Goal: Transaction & Acquisition: Purchase product/service

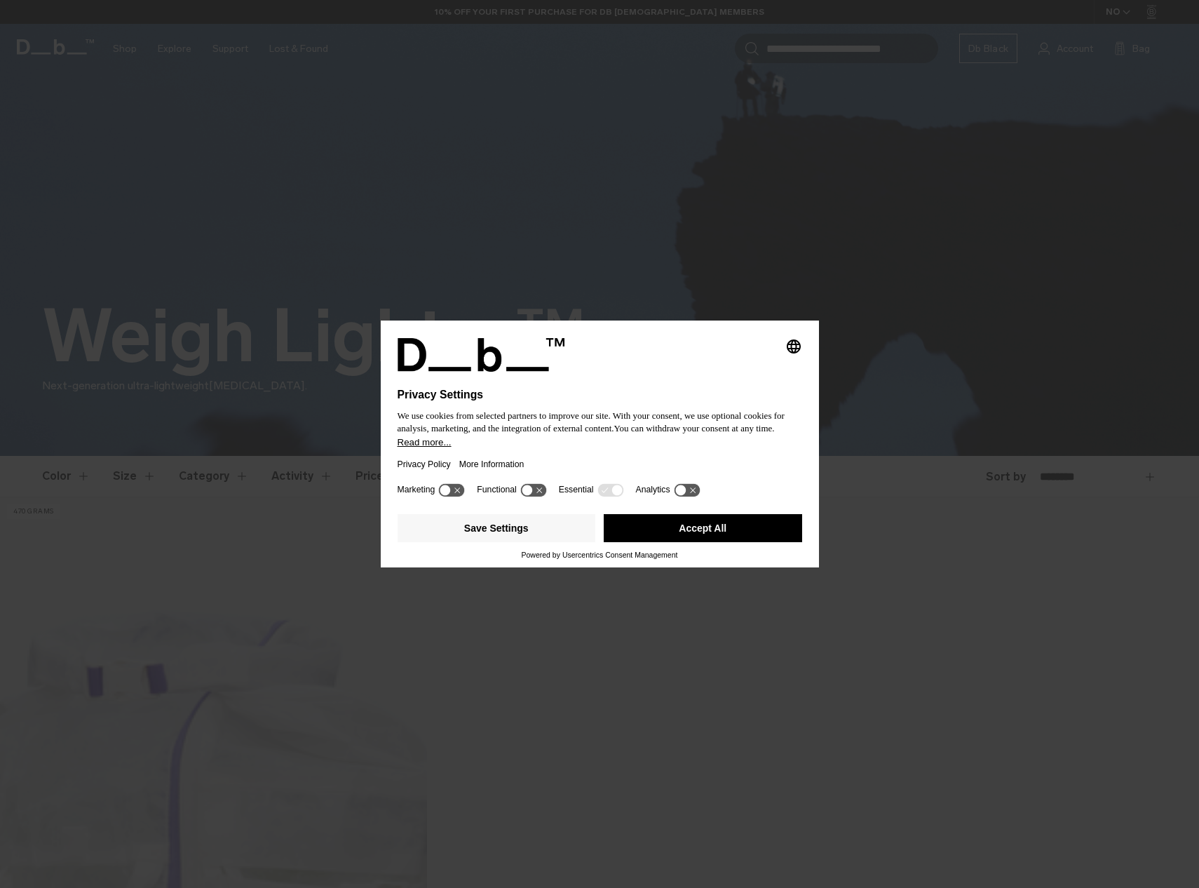
drag, startPoint x: 700, startPoint y: 532, endPoint x: 687, endPoint y: 525, distance: 14.7
click at [699, 531] on button "Accept All" at bounding box center [703, 528] width 198 height 28
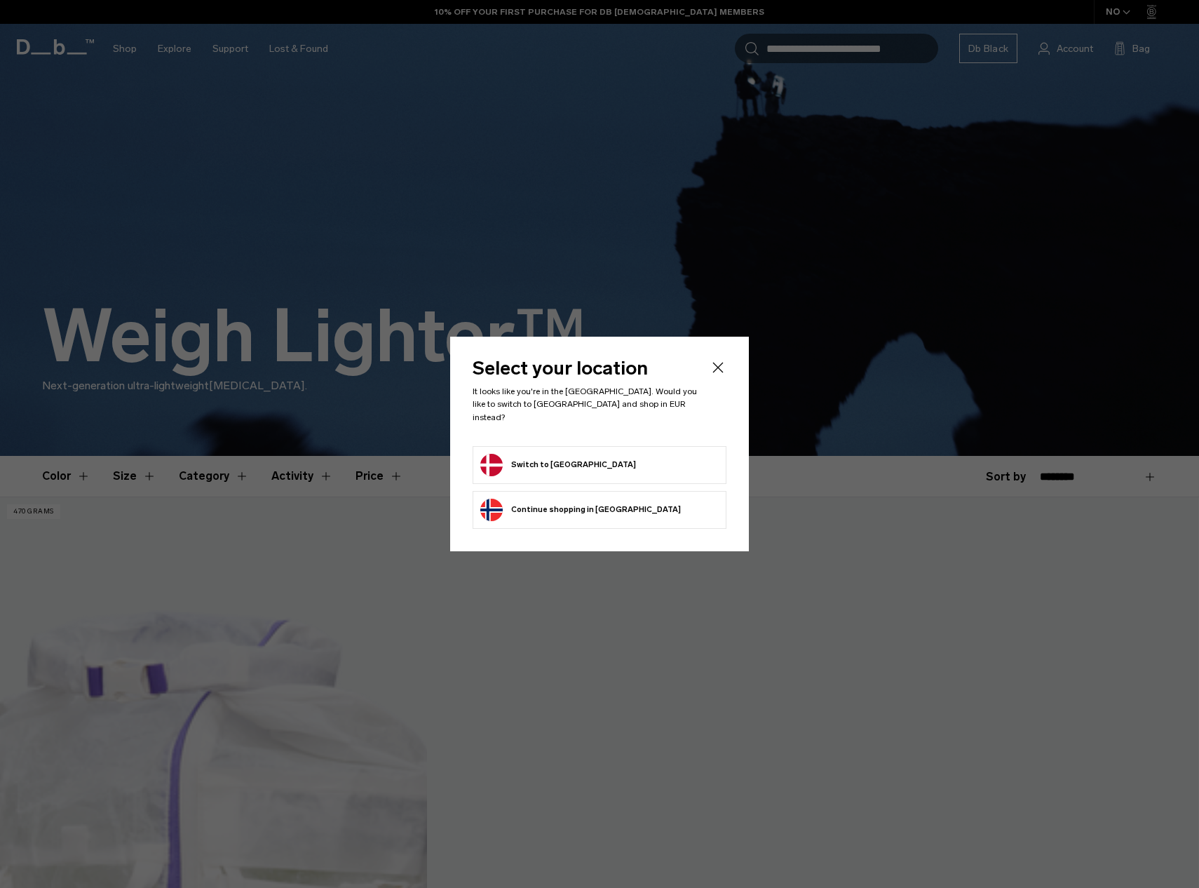
click at [546, 457] on button "Switch to [GEOGRAPHIC_DATA]" at bounding box center [558, 465] width 156 height 22
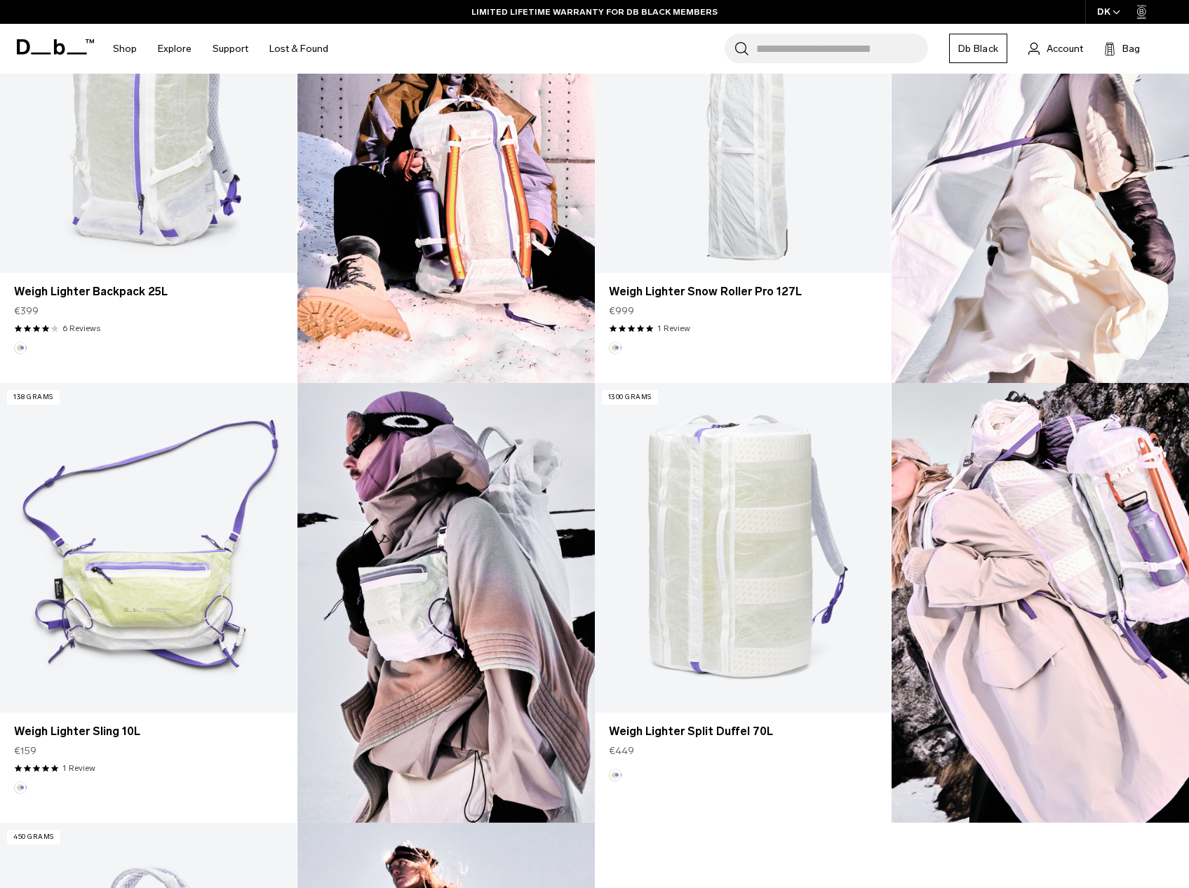
scroll to position [421, 0]
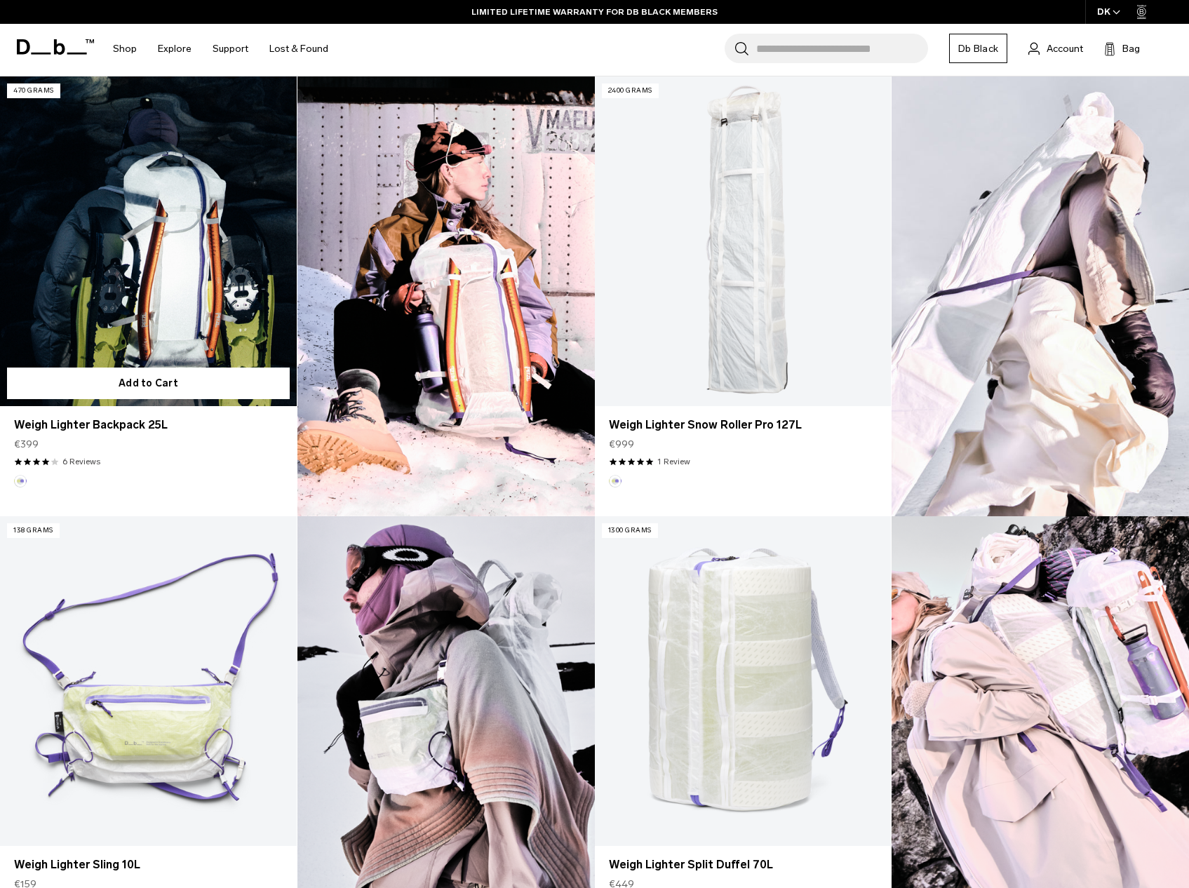
click at [175, 228] on link "Weigh Lighter Backpack 25L" at bounding box center [148, 241] width 297 height 330
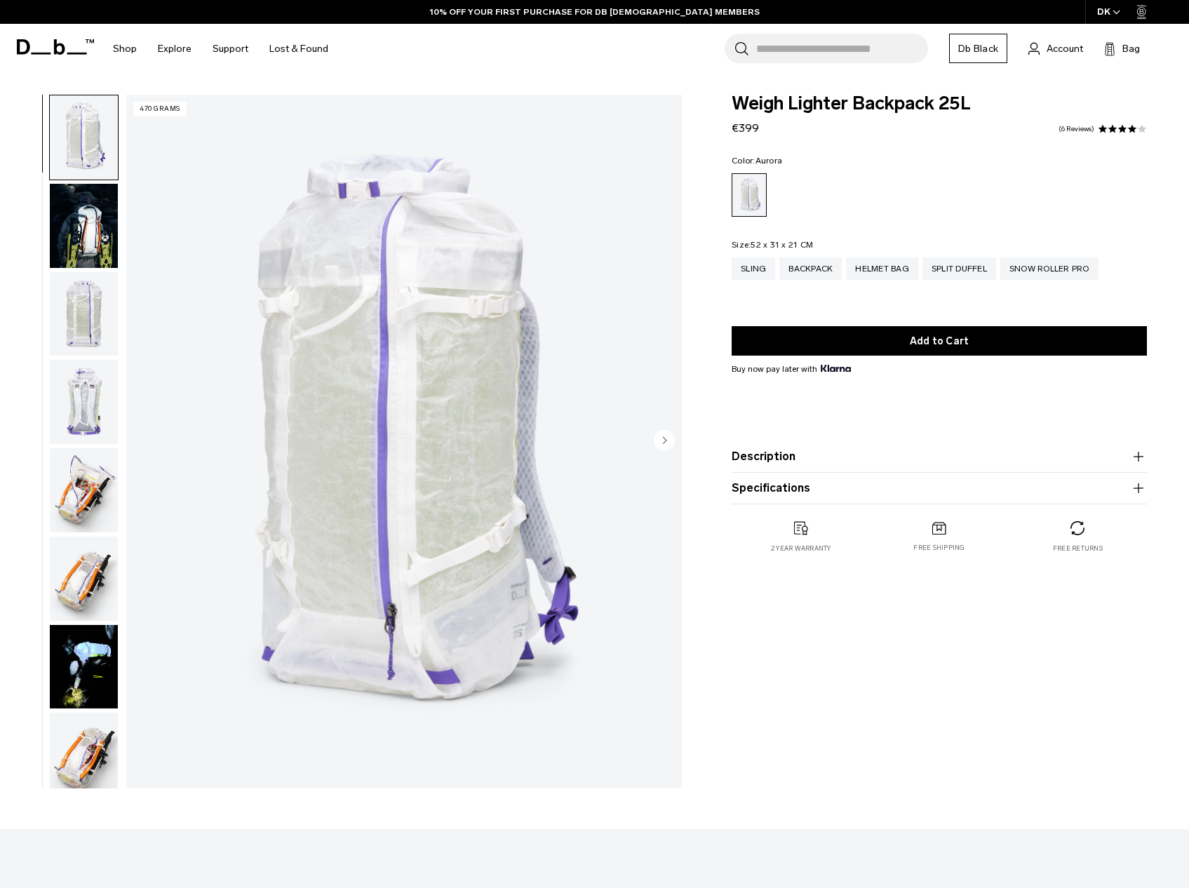
click at [83, 218] on img "button" at bounding box center [84, 226] width 68 height 84
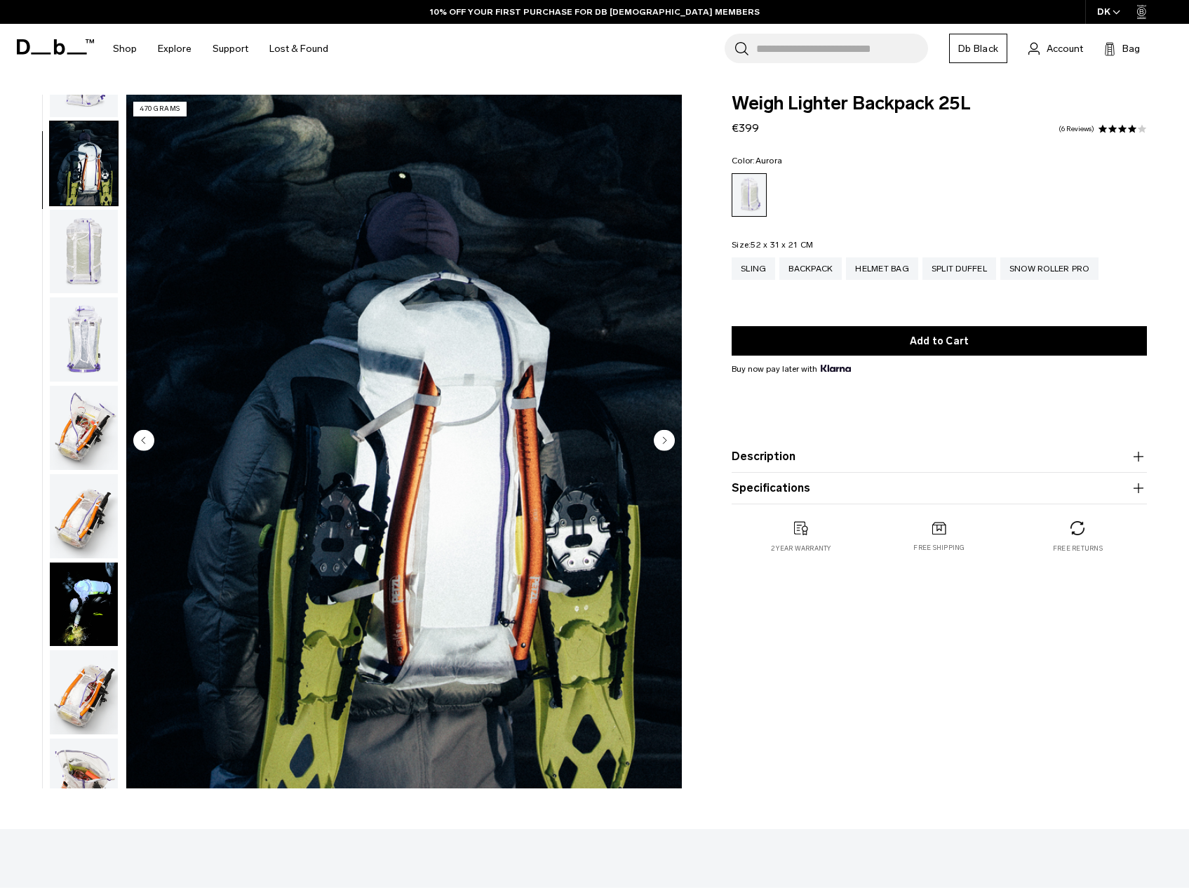
scroll to position [88, 0]
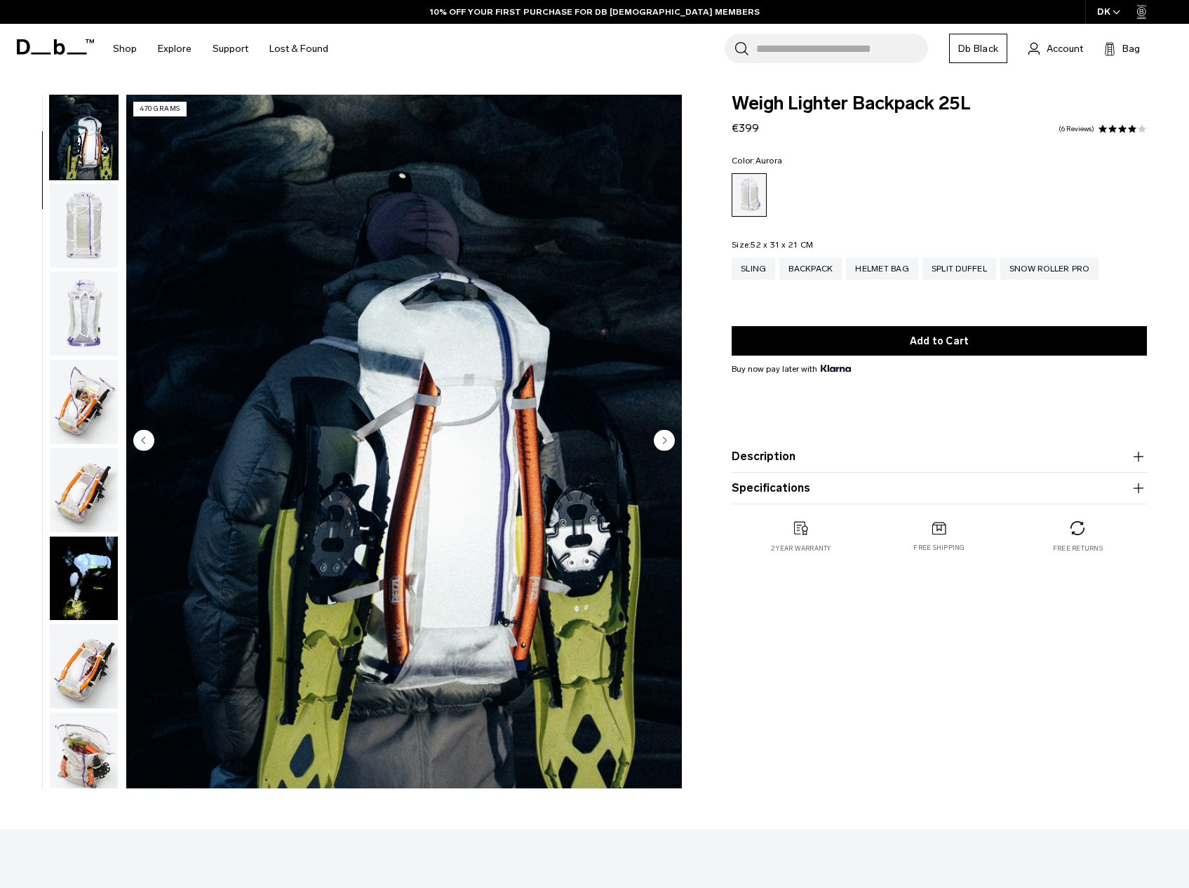
click at [81, 290] on img "button" at bounding box center [84, 313] width 68 height 84
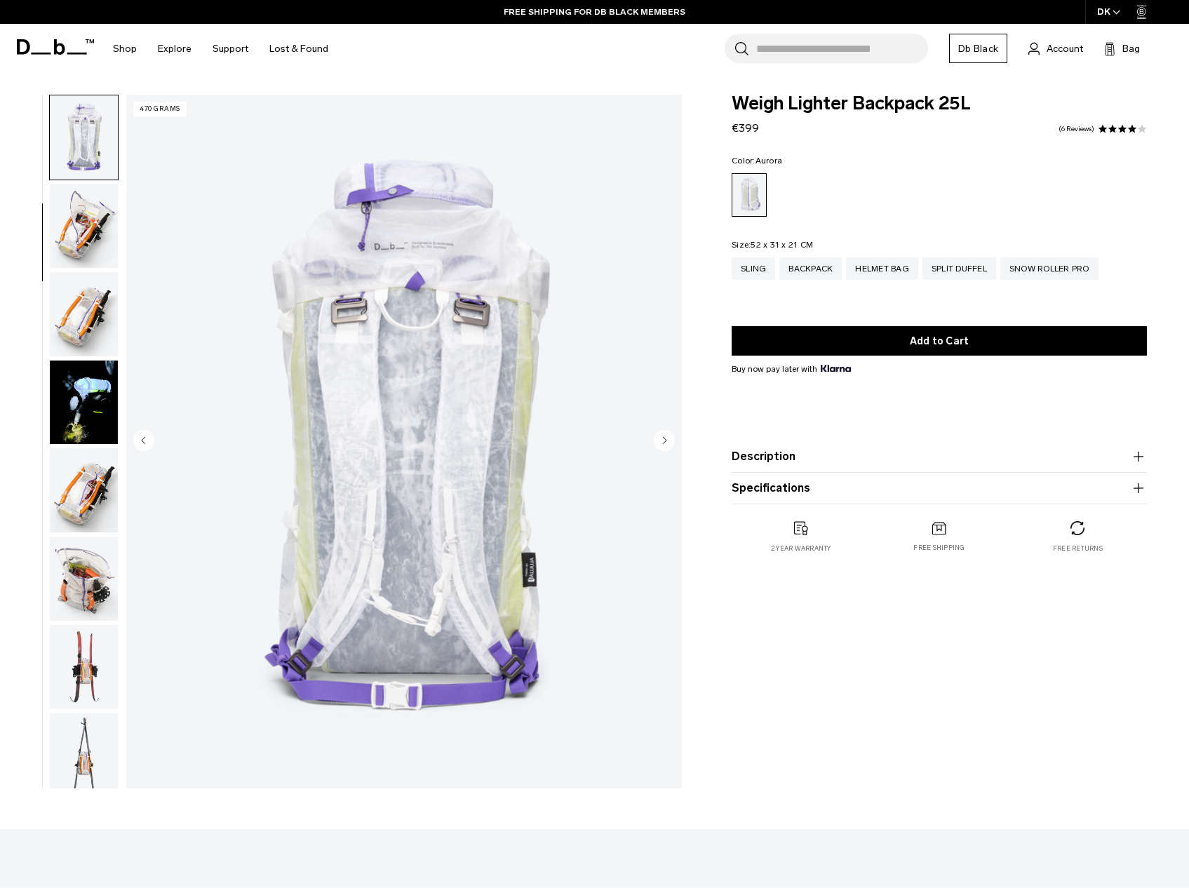
click at [92, 390] on img "button" at bounding box center [84, 403] width 68 height 84
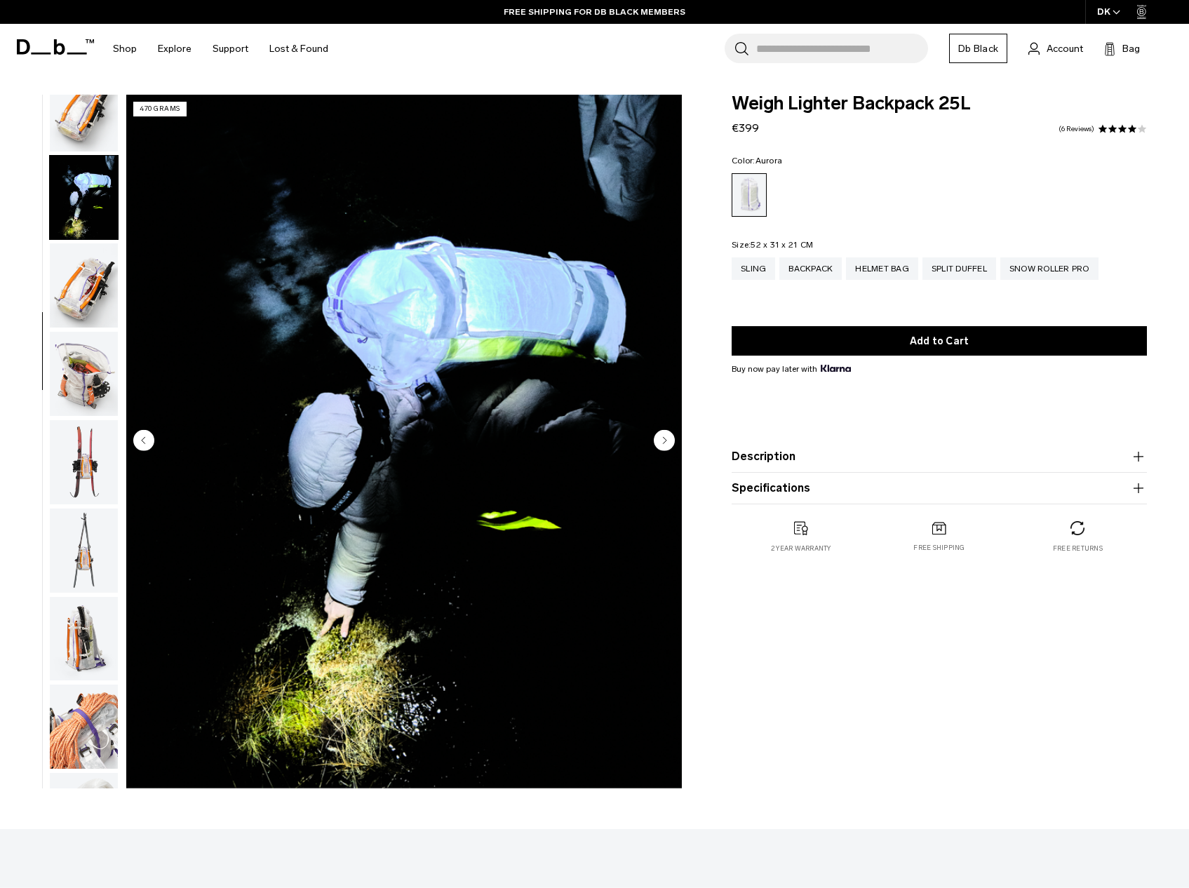
scroll to position [530, 0]
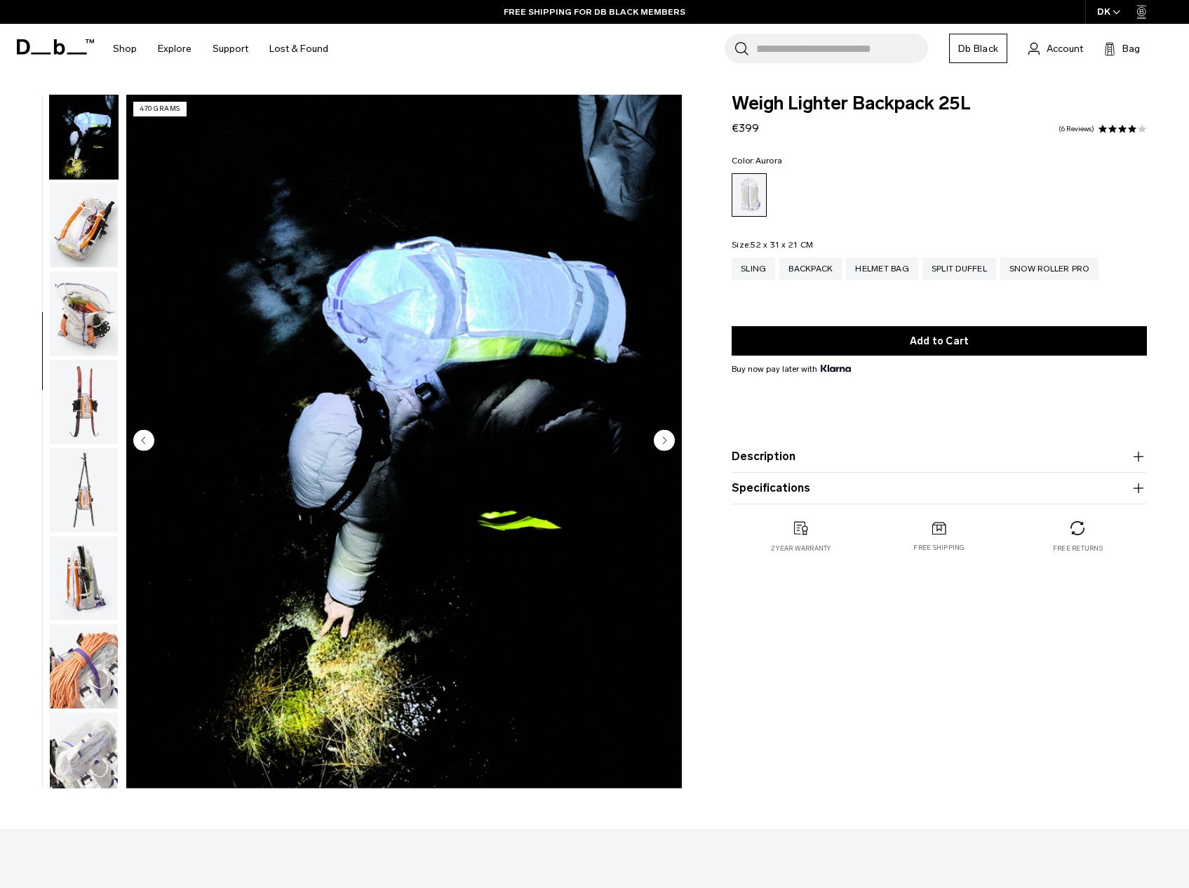
click at [79, 472] on img "button" at bounding box center [84, 490] width 68 height 84
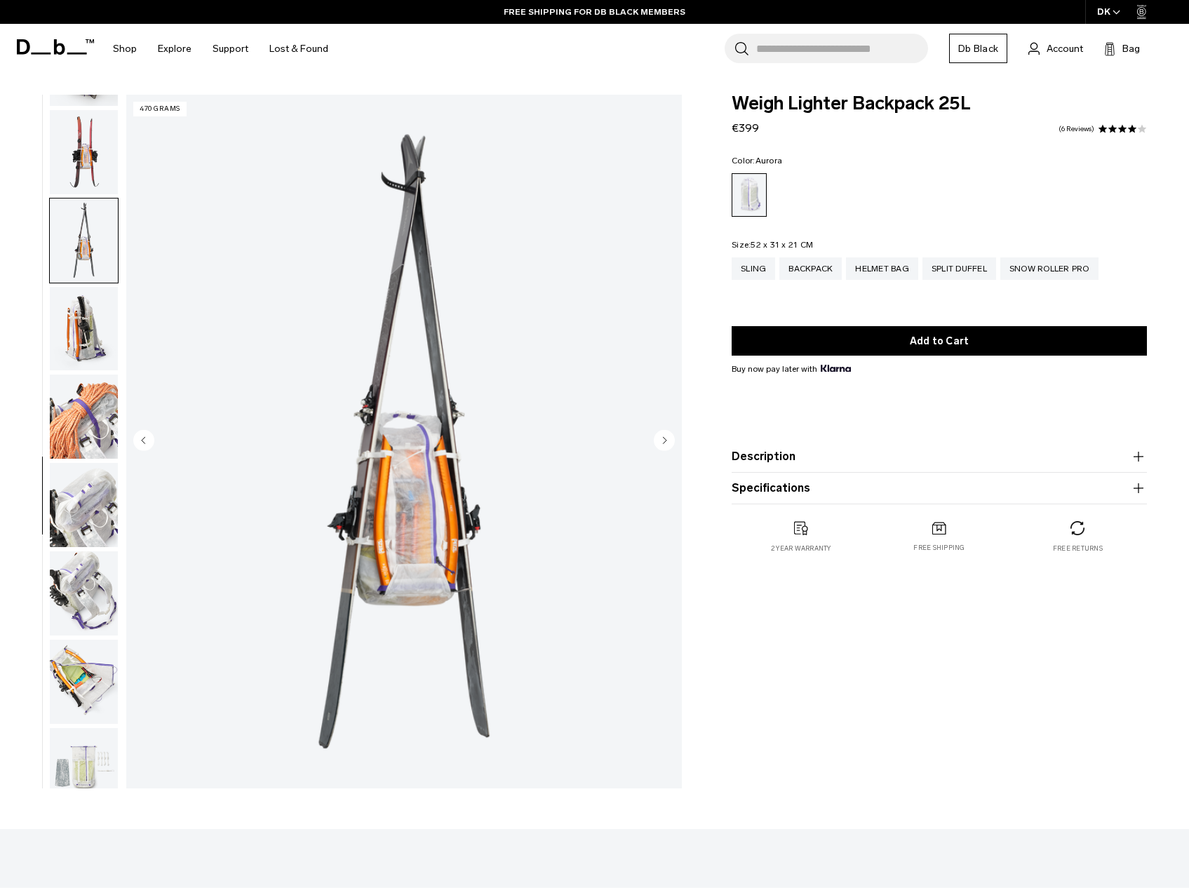
scroll to position [882, 0]
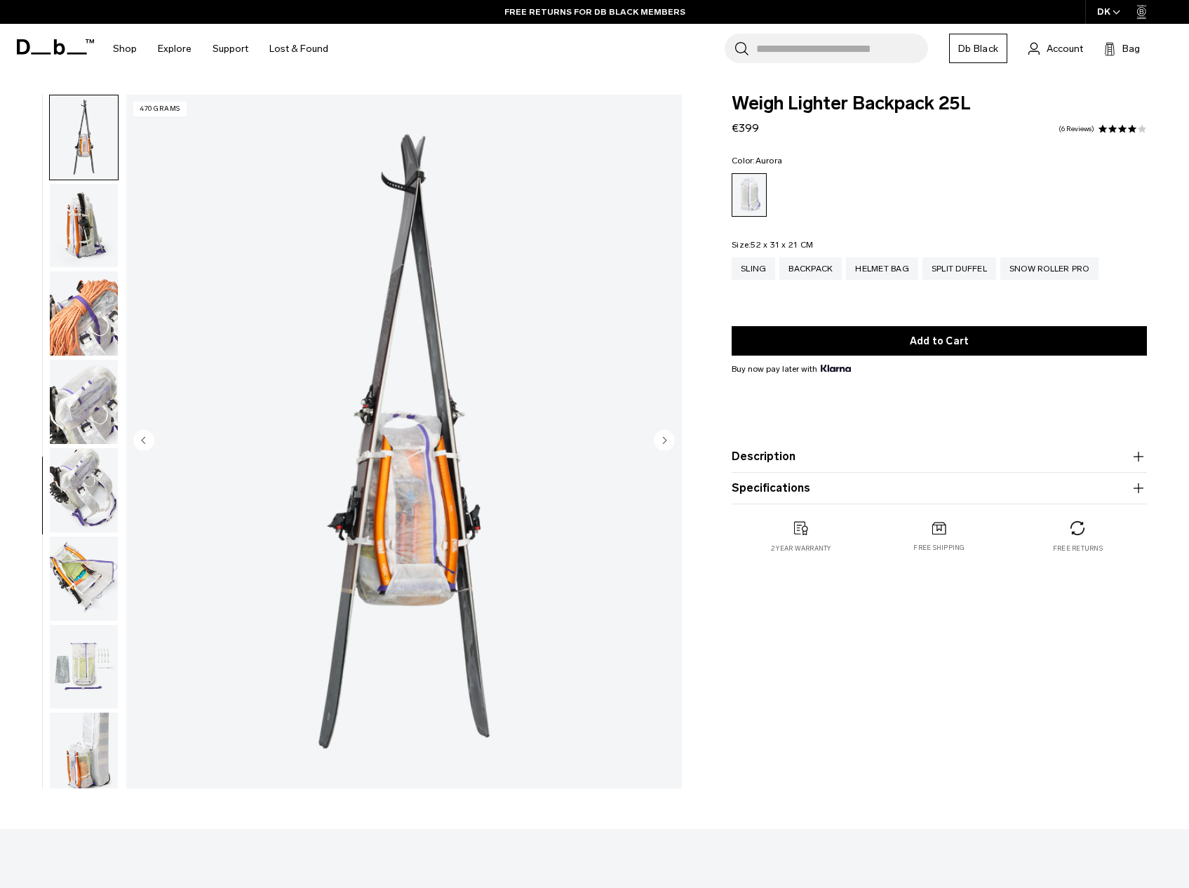
click at [954, 465] on button "Description" at bounding box center [939, 456] width 415 height 17
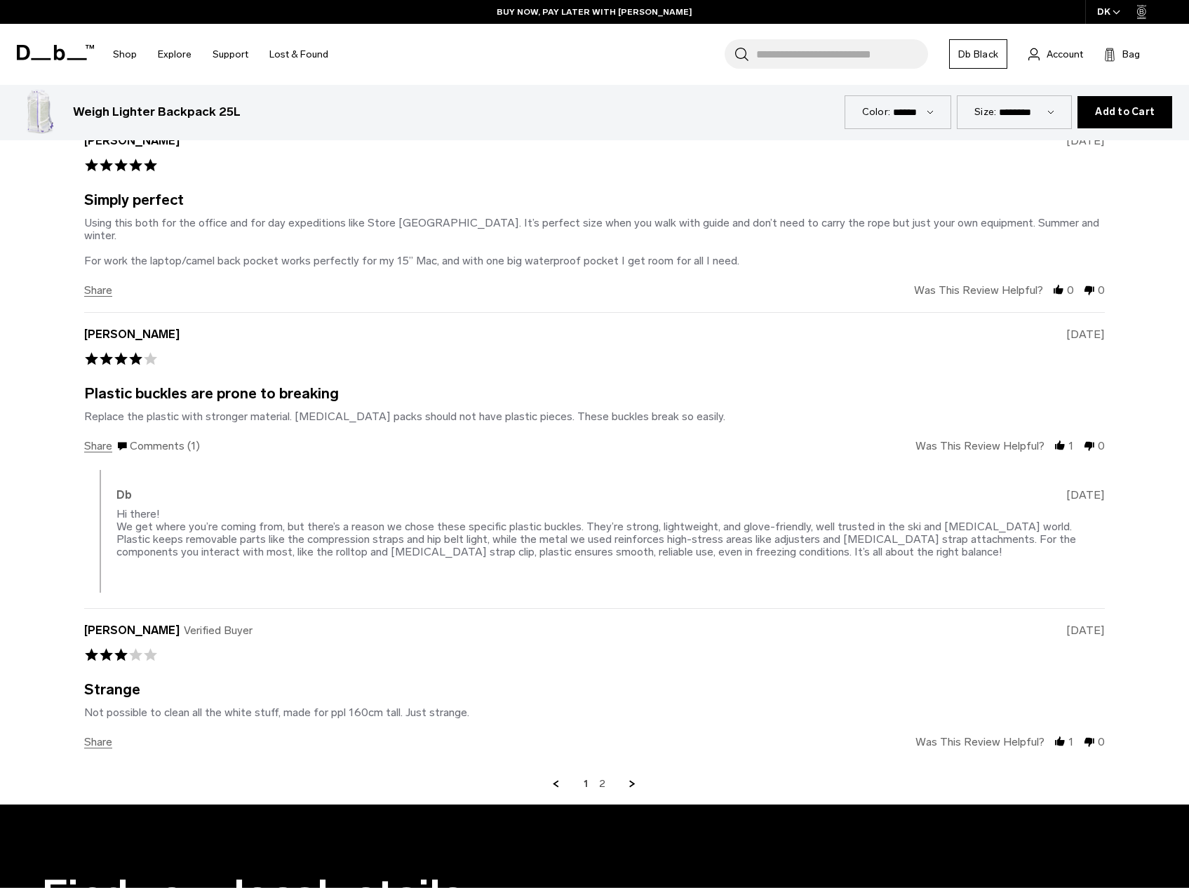
scroll to position [3086, 0]
